Goal: Find specific page/section: Find specific page/section

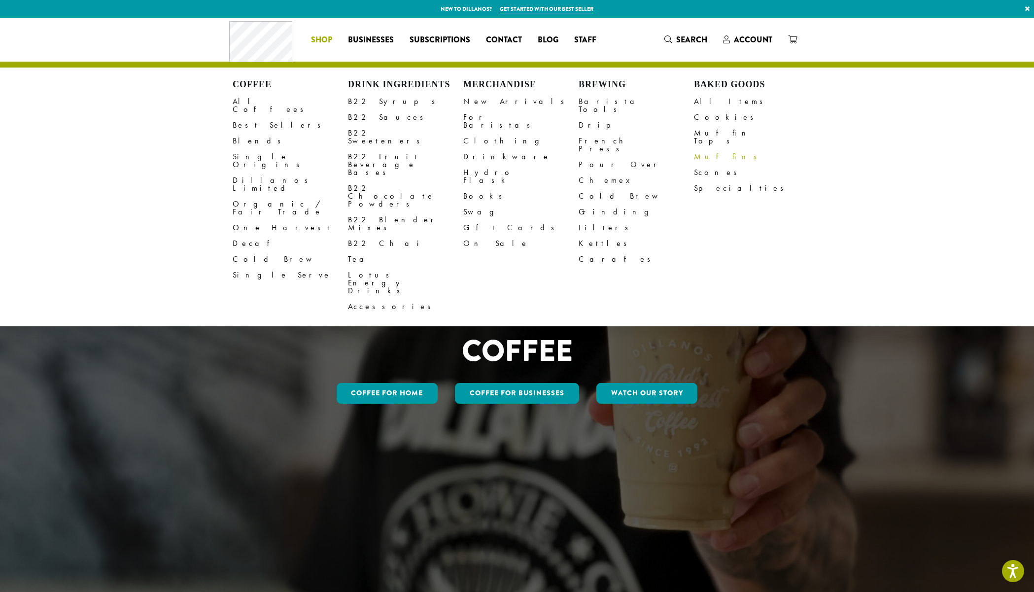
click at [734, 38] on div "Coffee All Coffees Best Sellers Blends Single Origins Dillanos Limited Organic …" at bounding box center [517, 39] width 576 height 41
click at [754, 38] on span "Account" at bounding box center [753, 39] width 38 height 11
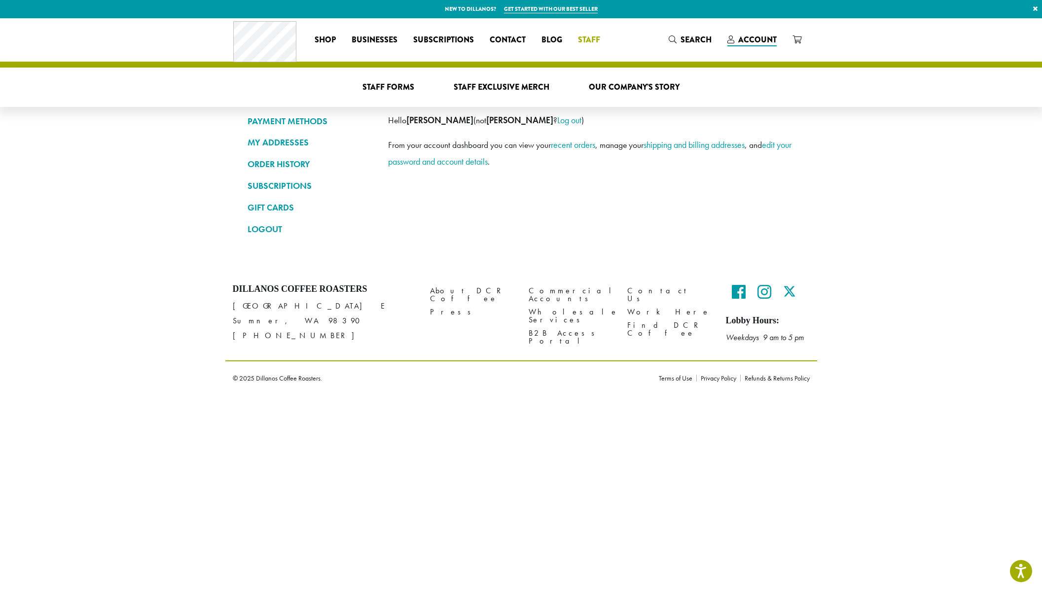
click at [599, 37] on link "Staff" at bounding box center [589, 40] width 38 height 16
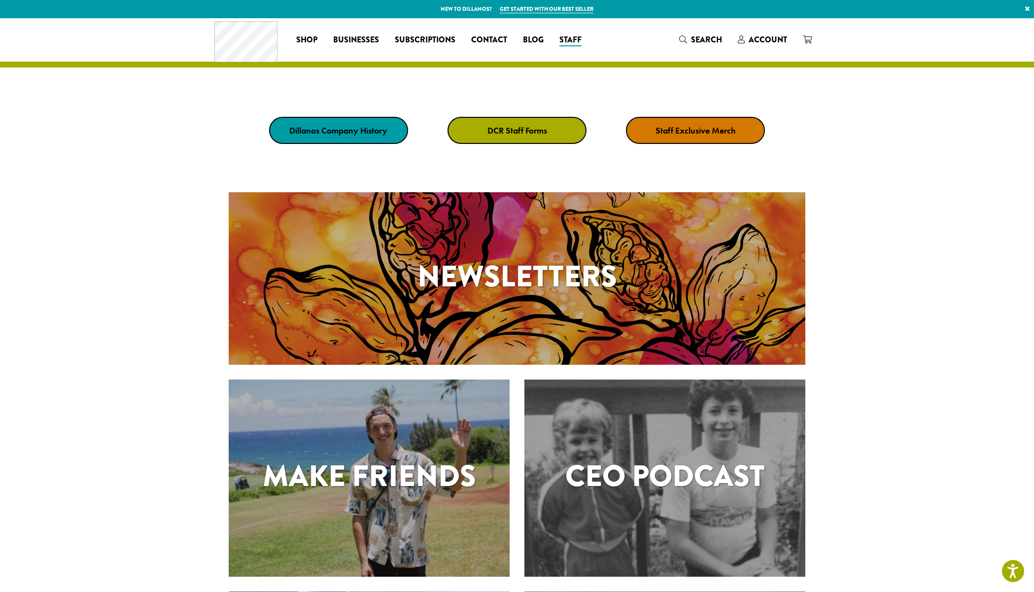
click at [511, 138] on link "DCR Staff Forms" at bounding box center [517, 130] width 139 height 27
click at [532, 133] on strong "DCR Staff Forms" at bounding box center [518, 130] width 60 height 11
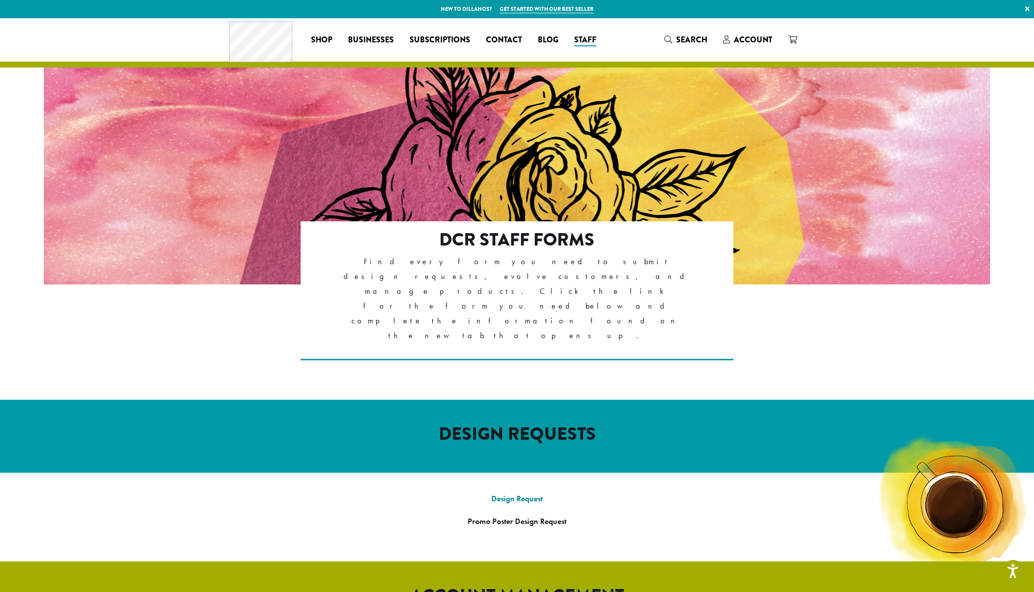
click at [527, 493] on link "Design Request" at bounding box center [516, 498] width 51 height 10
click at [513, 493] on link "Design Request" at bounding box center [517, 498] width 51 height 10
